Goal: Information Seeking & Learning: Find specific fact

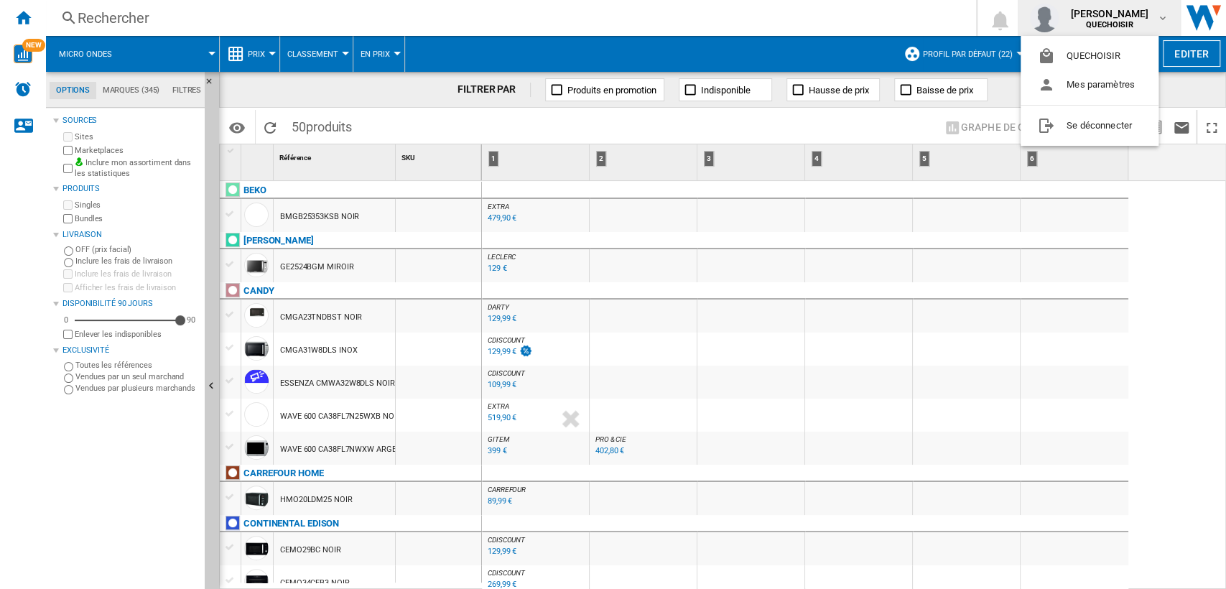
scroll to position [950, 0]
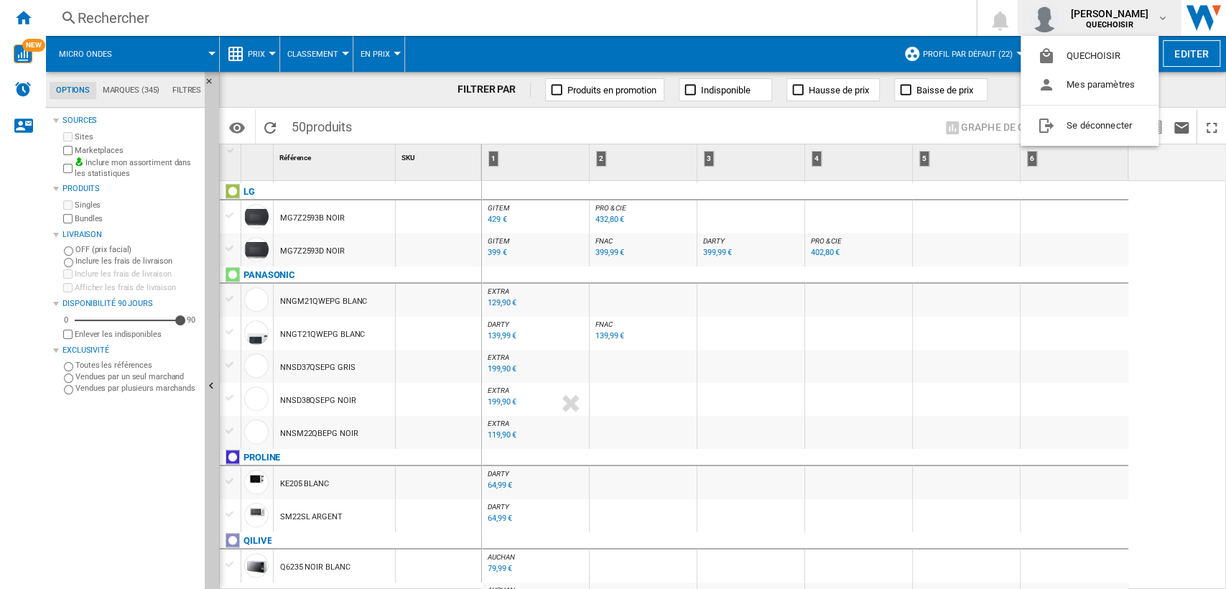
click at [313, 22] on md-backdrop at bounding box center [613, 294] width 1226 height 589
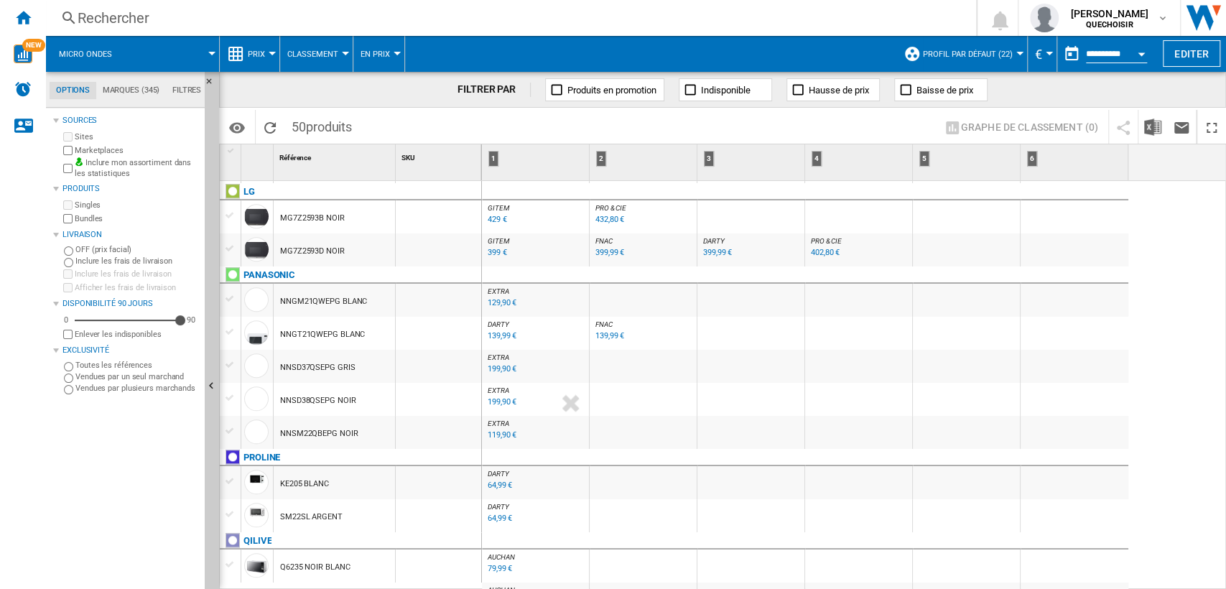
click at [238, 19] on div "Rechercher" at bounding box center [508, 18] width 861 height 20
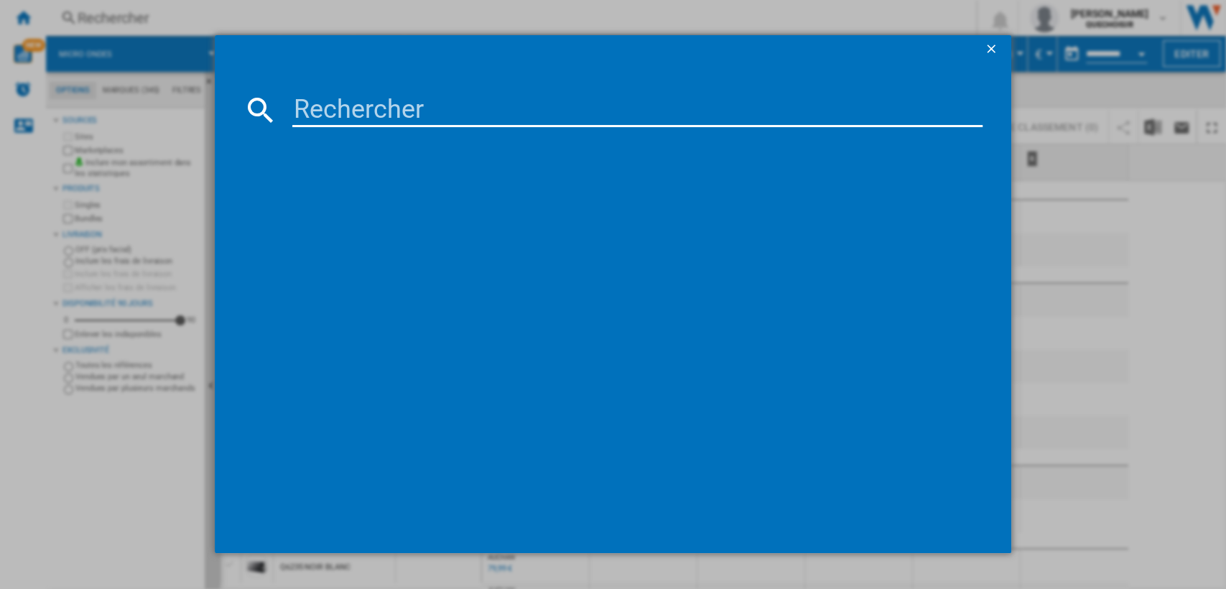
click at [346, 98] on input at bounding box center [637, 110] width 691 height 34
paste input "MC28A"
type input "MC28A"
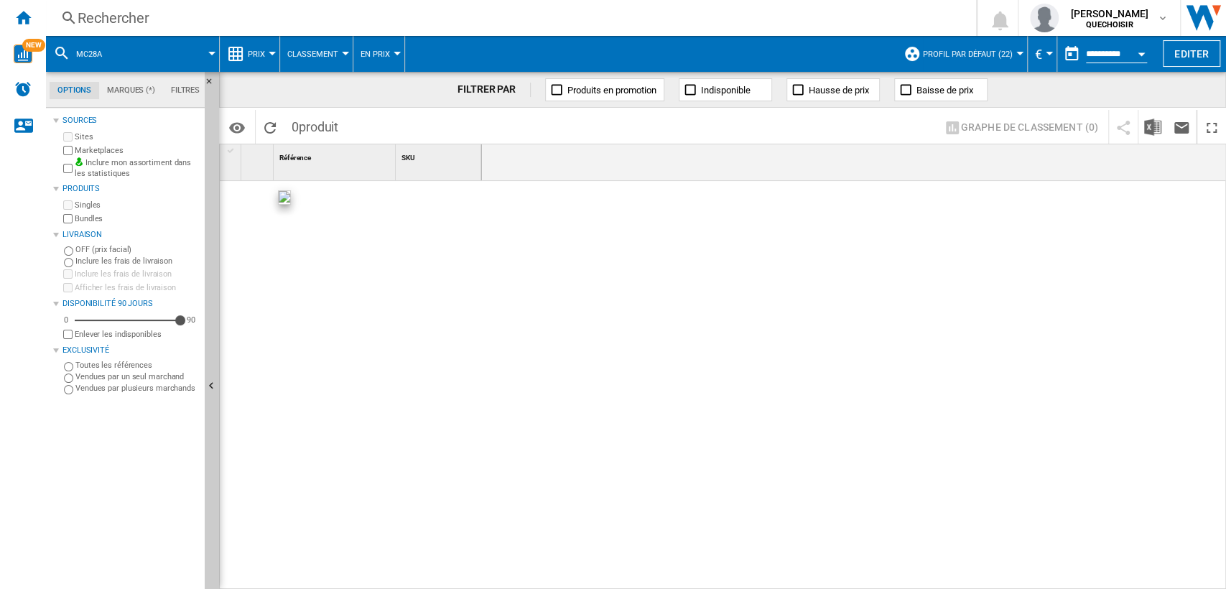
click at [1014, 50] on md-menu "Profil par défaut (22) Profil par défaut (22) "selection de site" (9) Carrefour…" at bounding box center [962, 54] width 131 height 36
click at [1002, 53] on span "Profil par défaut (22)" at bounding box center [968, 54] width 90 height 9
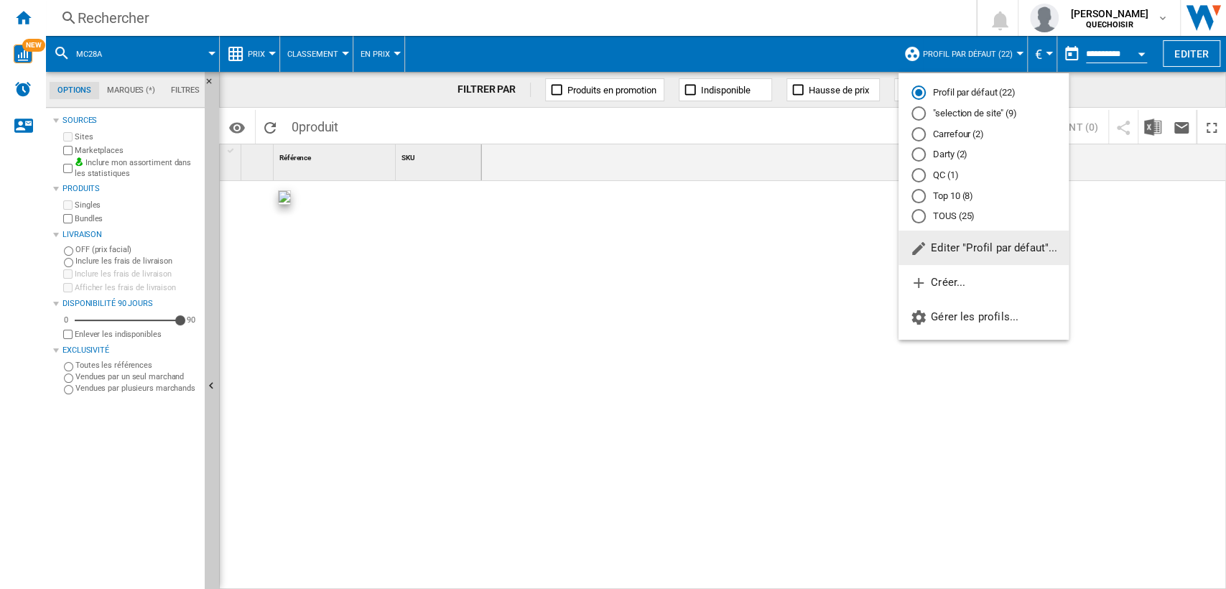
click at [923, 219] on div "TOUS (25)" at bounding box center [919, 216] width 14 height 14
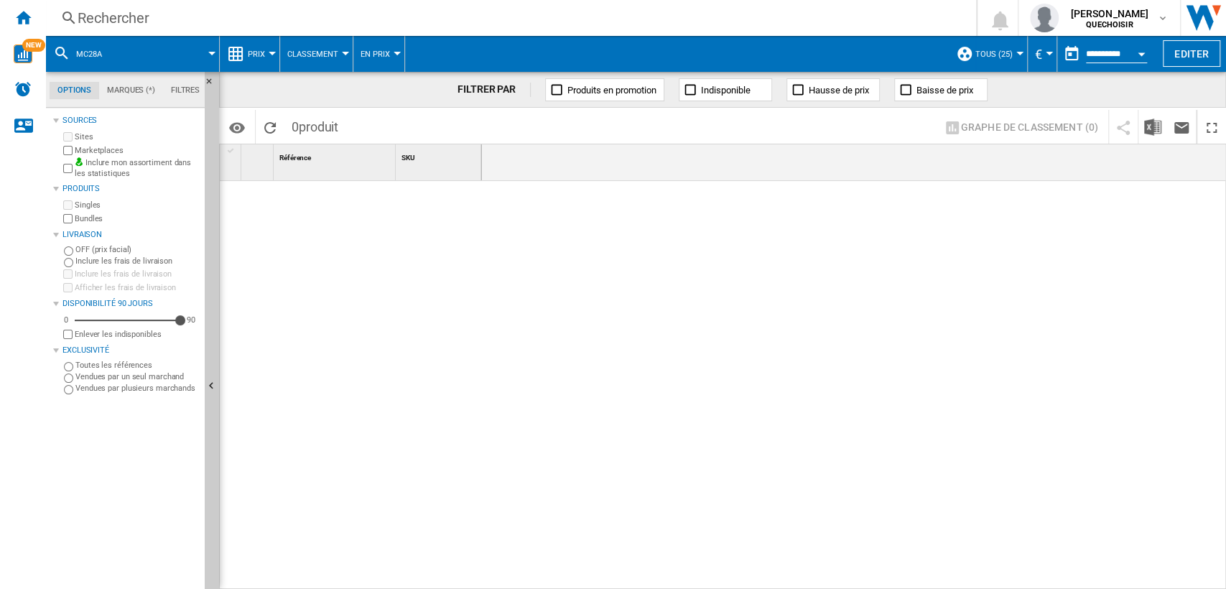
click at [119, 146] on label "Marketplaces" at bounding box center [137, 150] width 124 height 11
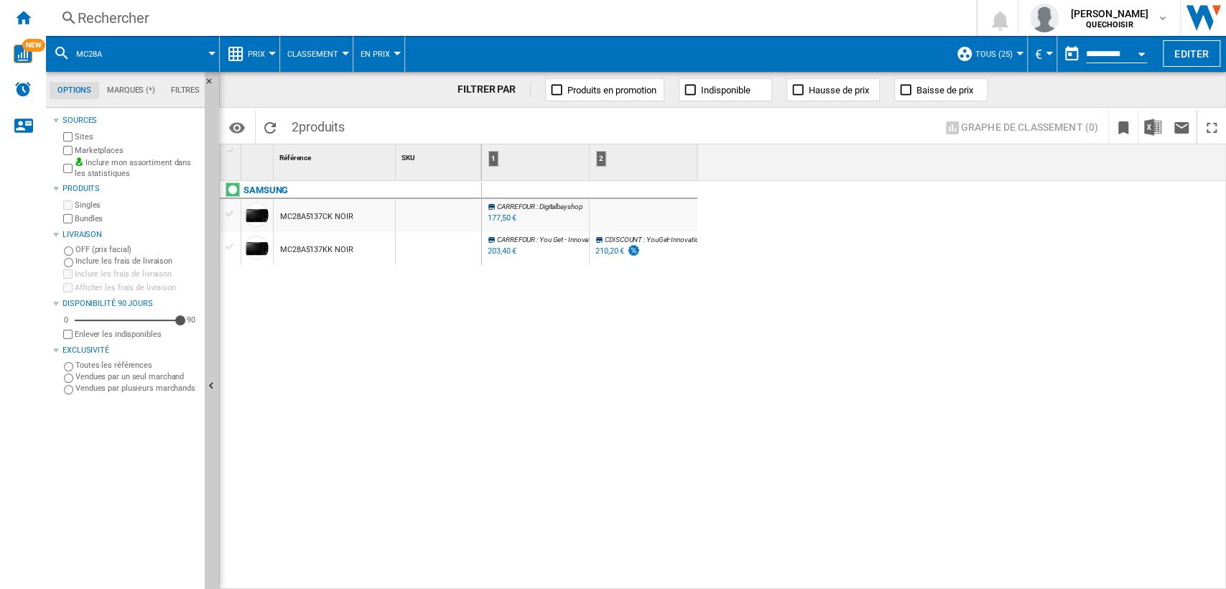
click at [1053, 351] on div "CARREFOUR : Digitalbayshop -1.0 % 177,50 € % N/A CARREFOUR : Digitalbayshop CAR…" at bounding box center [854, 386] width 745 height 410
click at [497, 220] on div "177,50 €" at bounding box center [502, 217] width 29 height 9
